Goal: Transaction & Acquisition: Purchase product/service

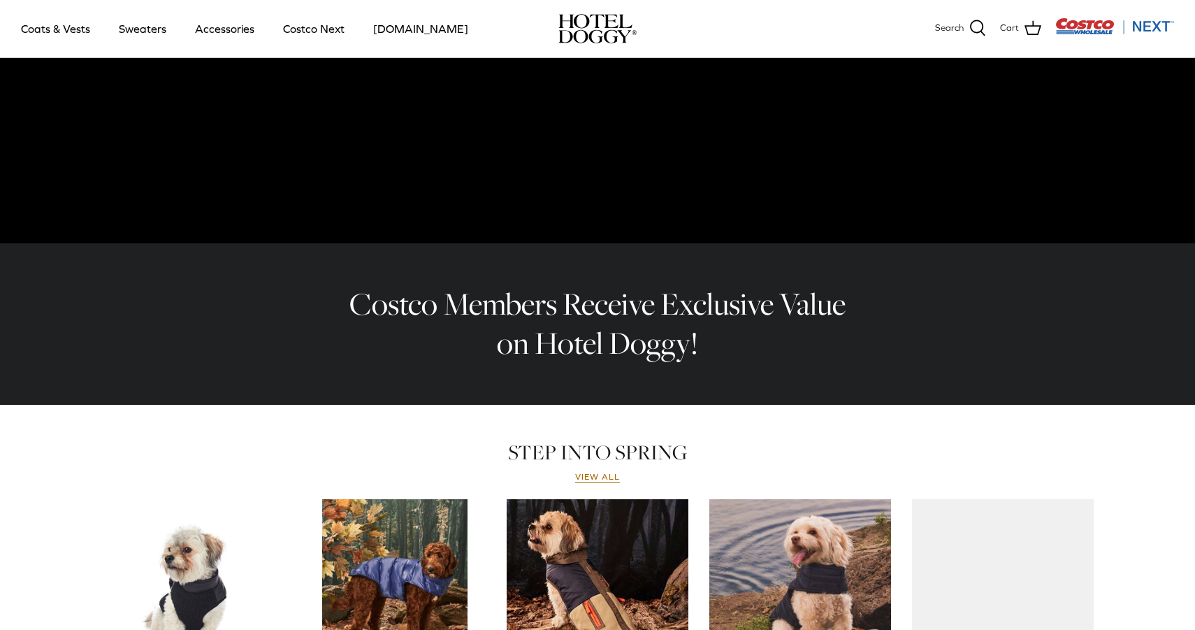
scroll to position [670, 0]
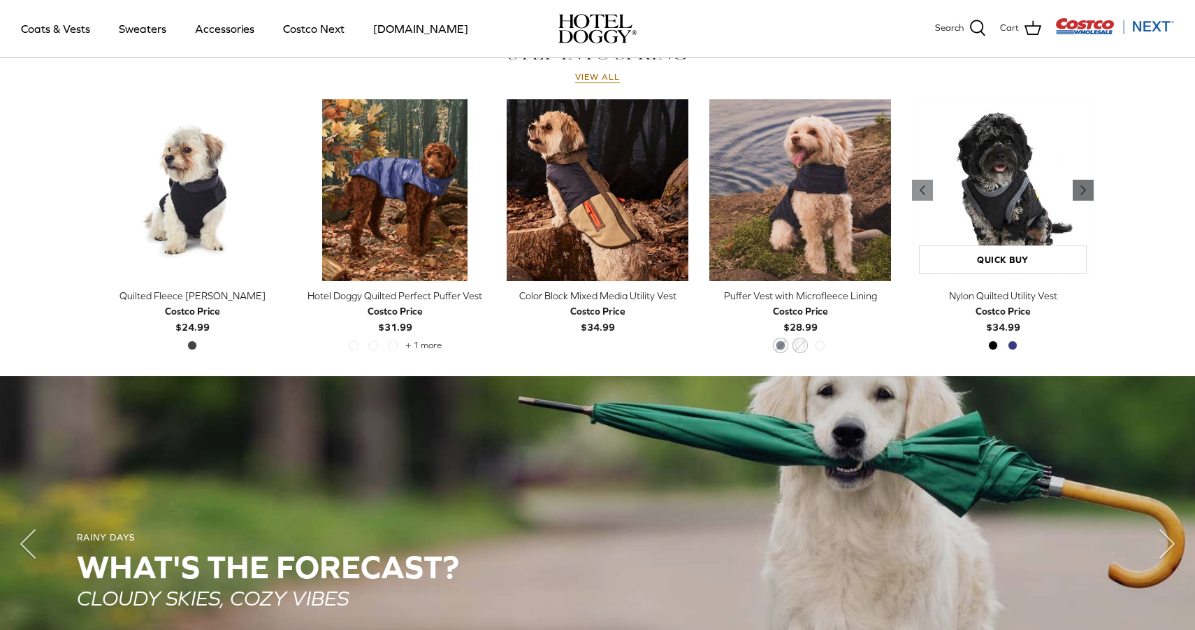
click at [1086, 191] on icon "Right" at bounding box center [1083, 190] width 17 height 17
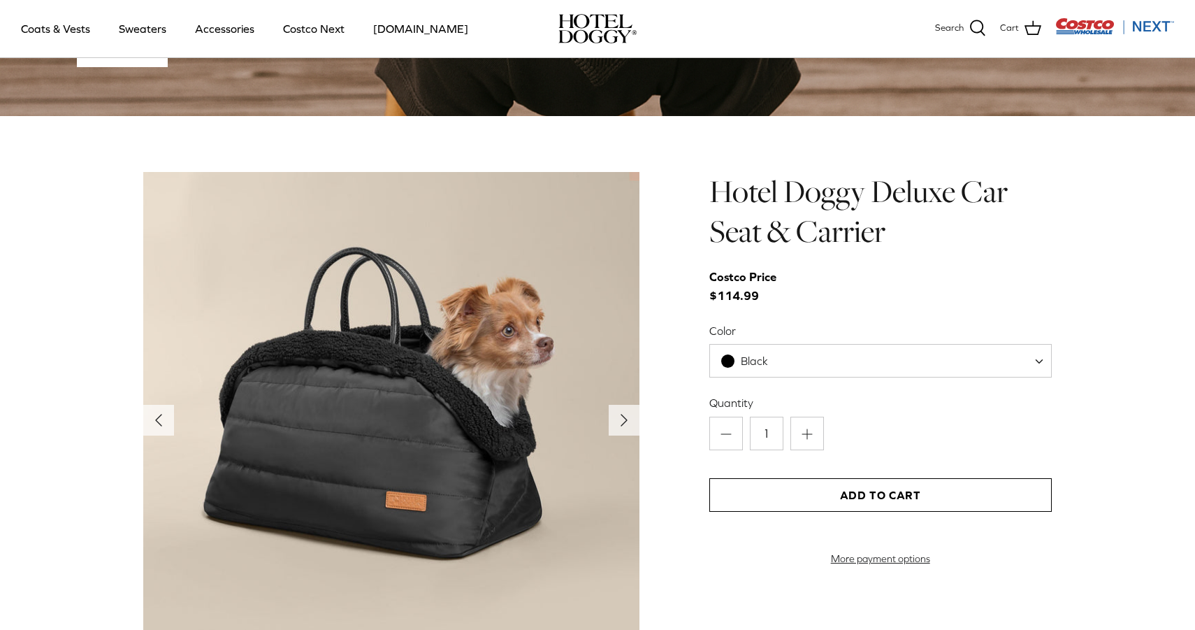
scroll to position [1271, 0]
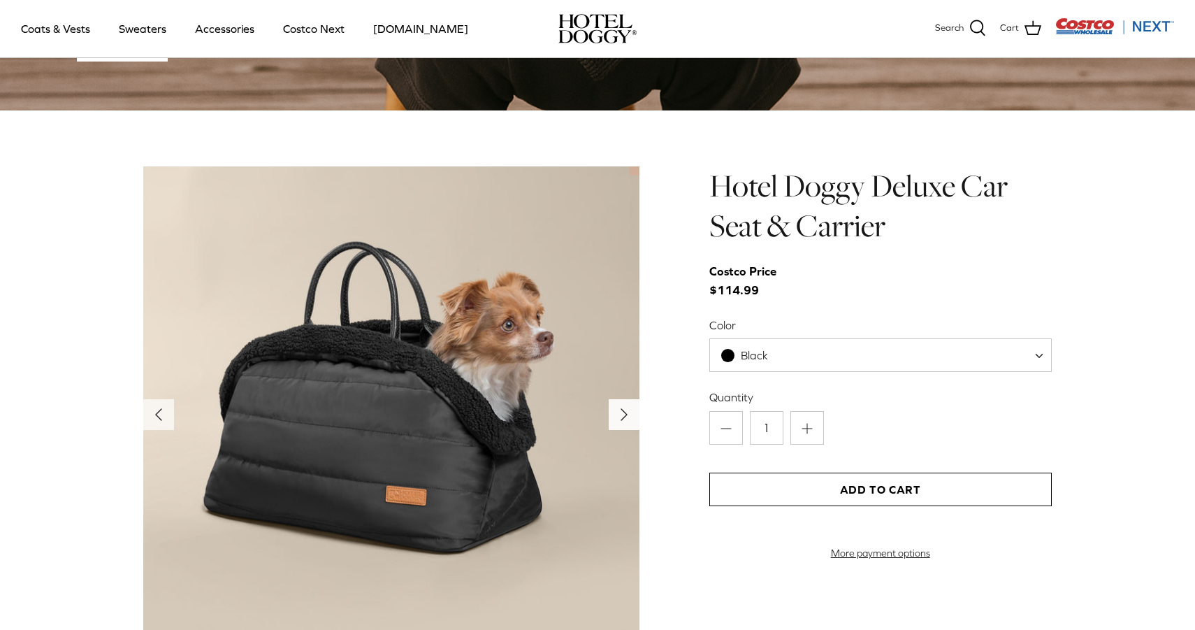
click at [633, 419] on icon "Right" at bounding box center [624, 414] width 22 height 22
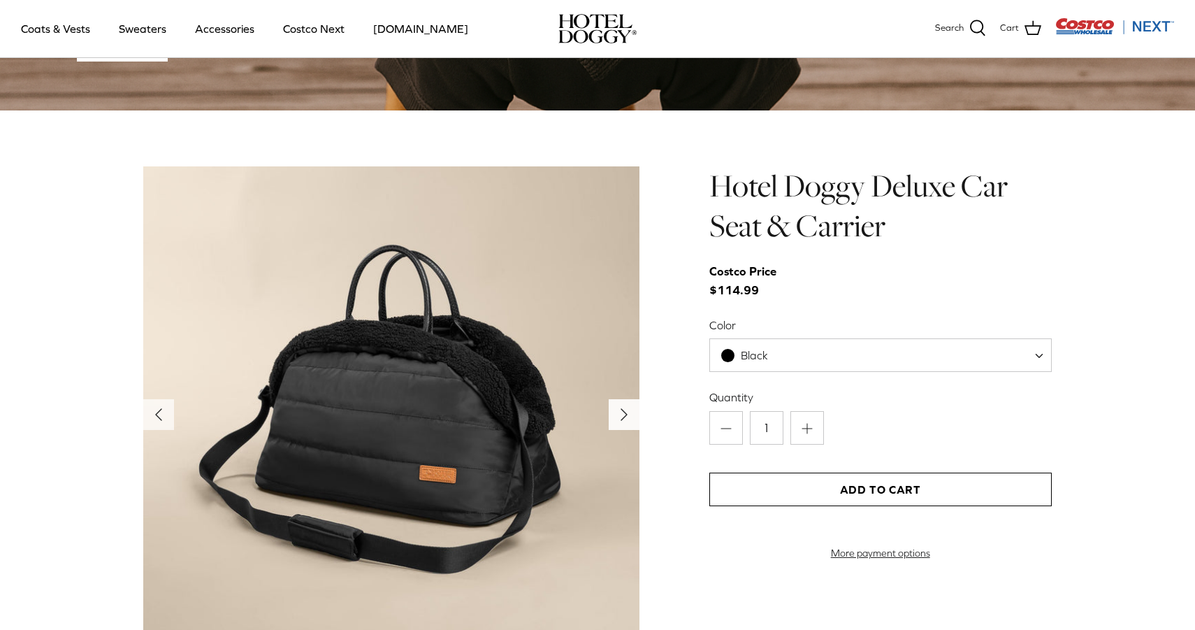
click at [633, 419] on icon "Right" at bounding box center [624, 414] width 22 height 22
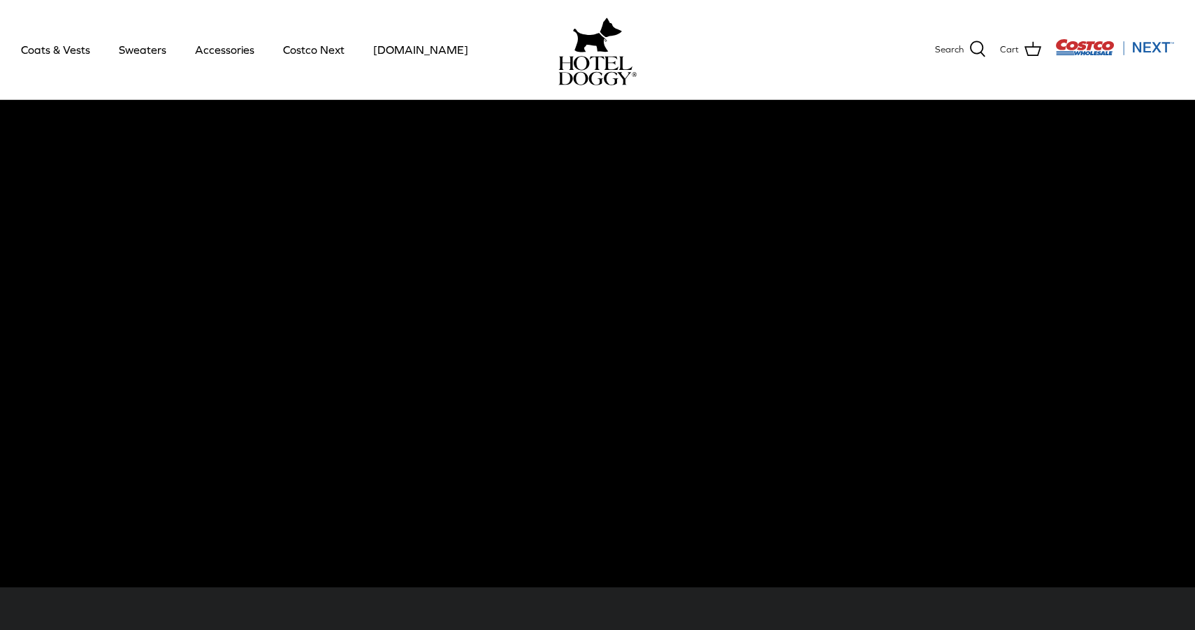
scroll to position [0, 0]
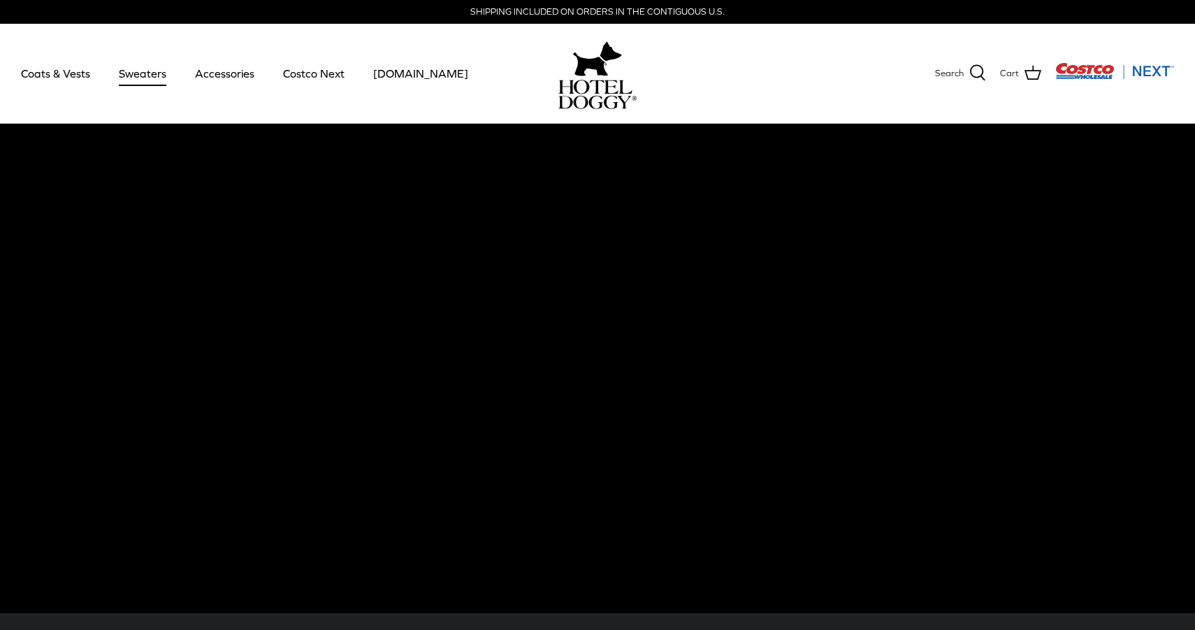
click at [147, 74] on link "Sweaters" at bounding box center [142, 74] width 73 height 48
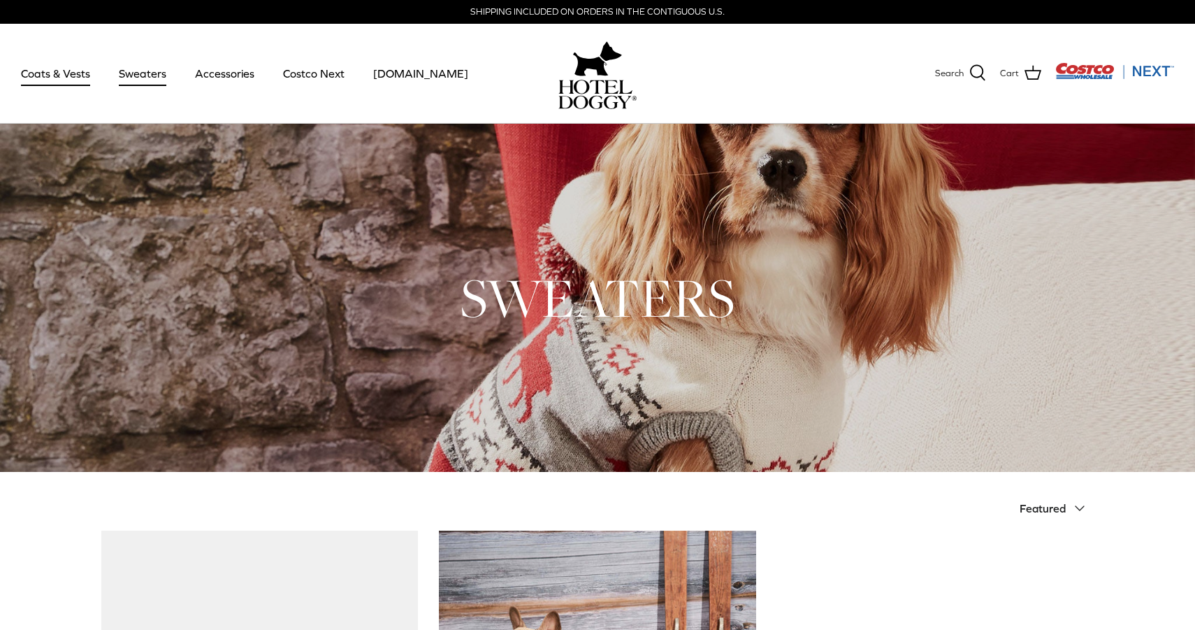
click at [72, 71] on link "Coats & Vests" at bounding box center [55, 74] width 94 height 48
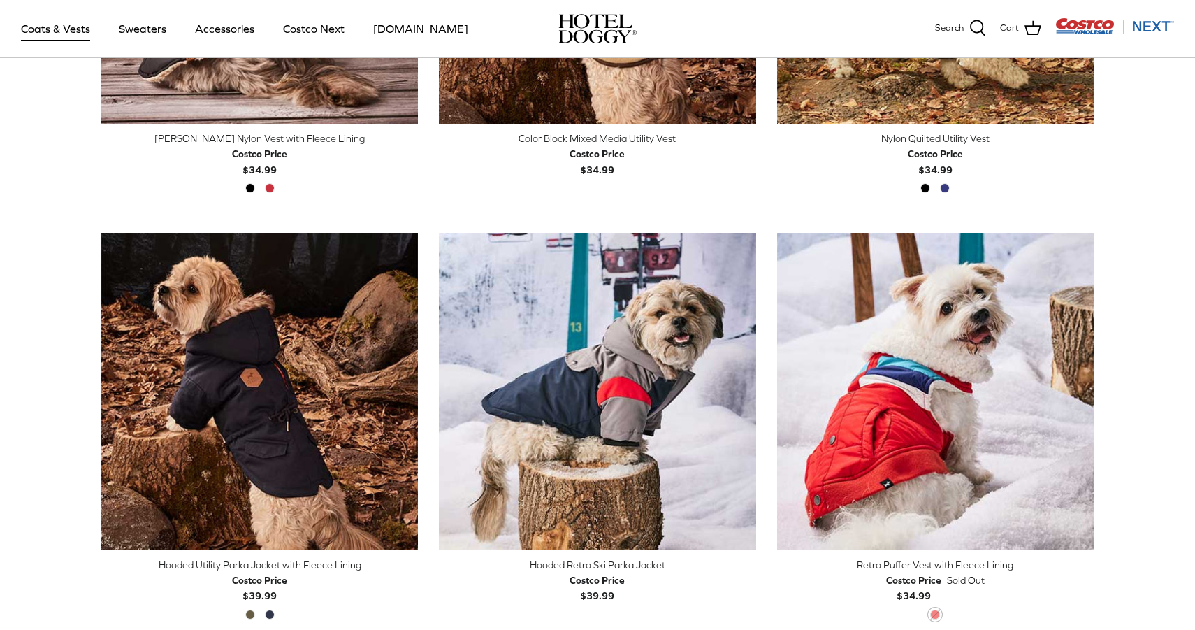
scroll to position [641, 0]
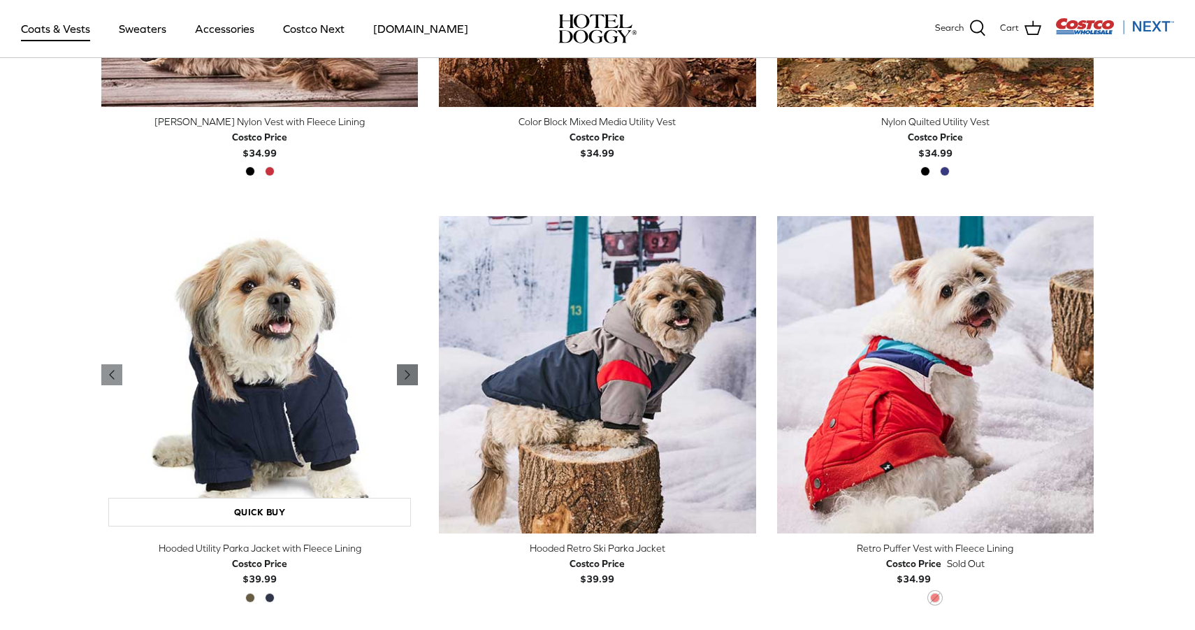
click at [414, 375] on icon "Right" at bounding box center [407, 374] width 17 height 17
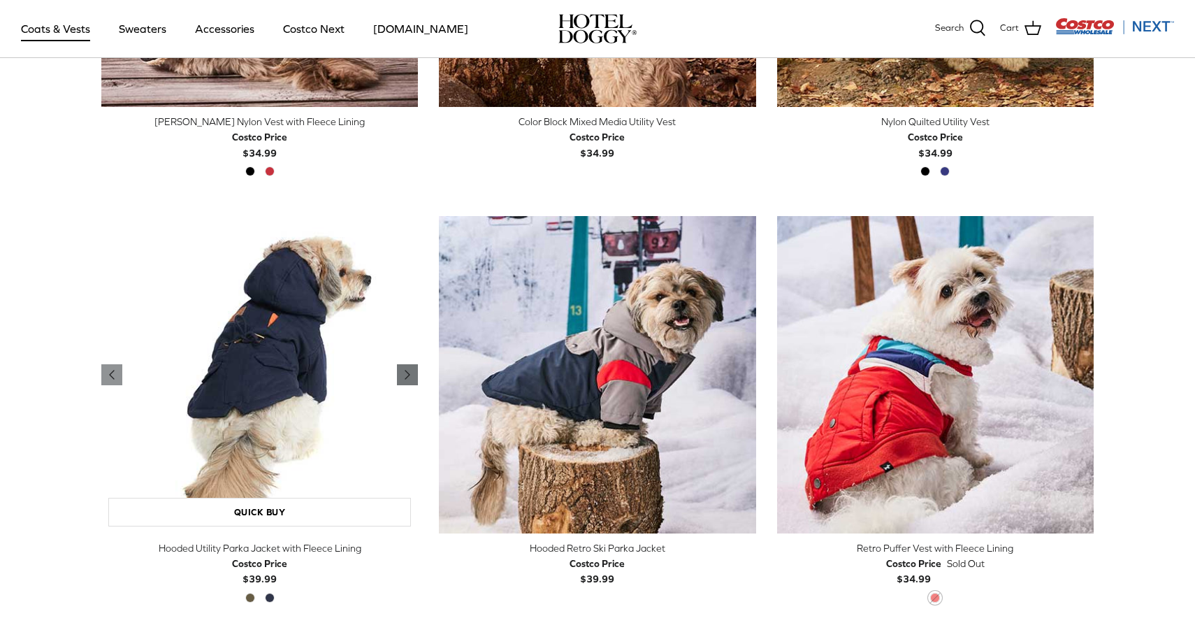
click at [414, 375] on icon "Right" at bounding box center [407, 374] width 17 height 17
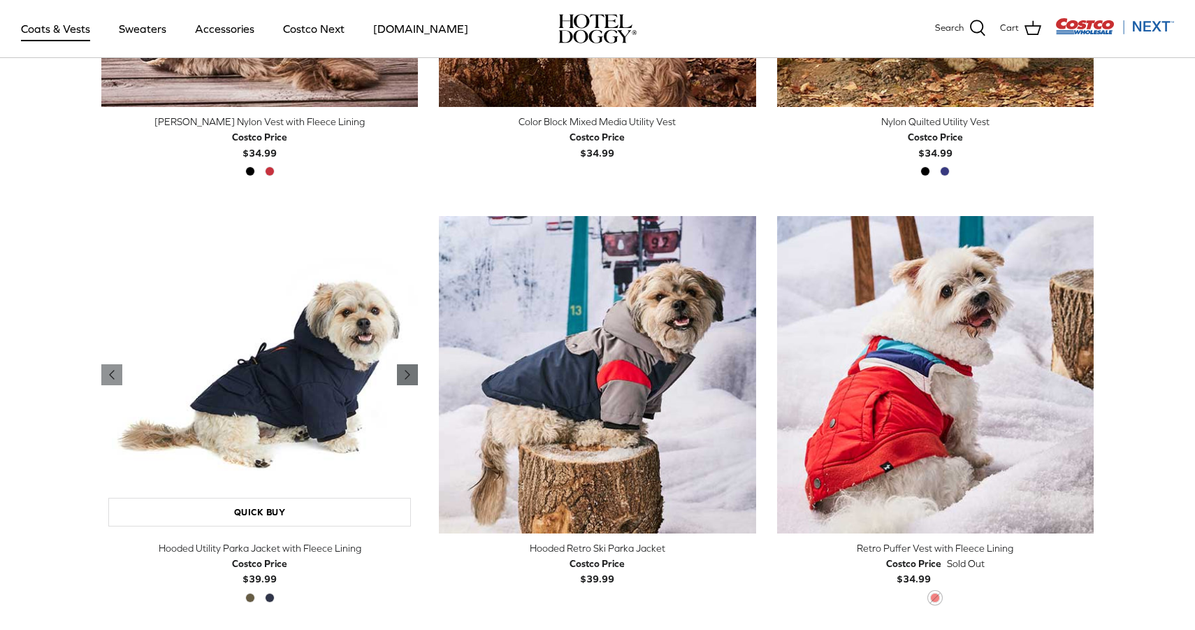
click at [414, 375] on icon "Right" at bounding box center [407, 374] width 17 height 17
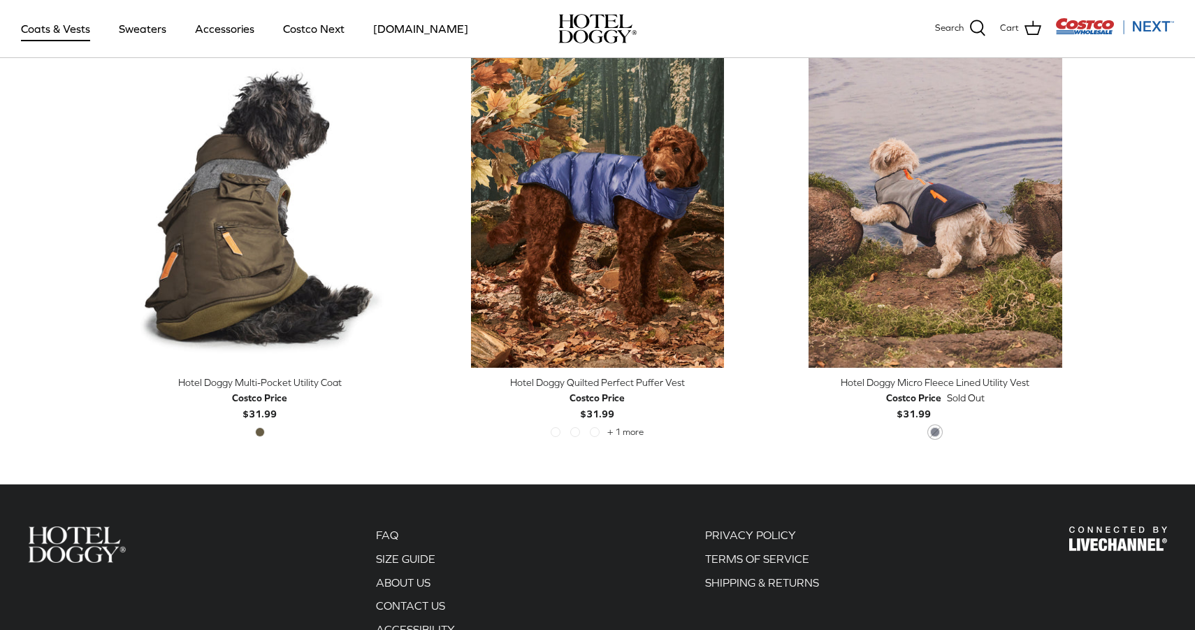
scroll to position [2907, 0]
